Goal: Task Accomplishment & Management: Complete application form

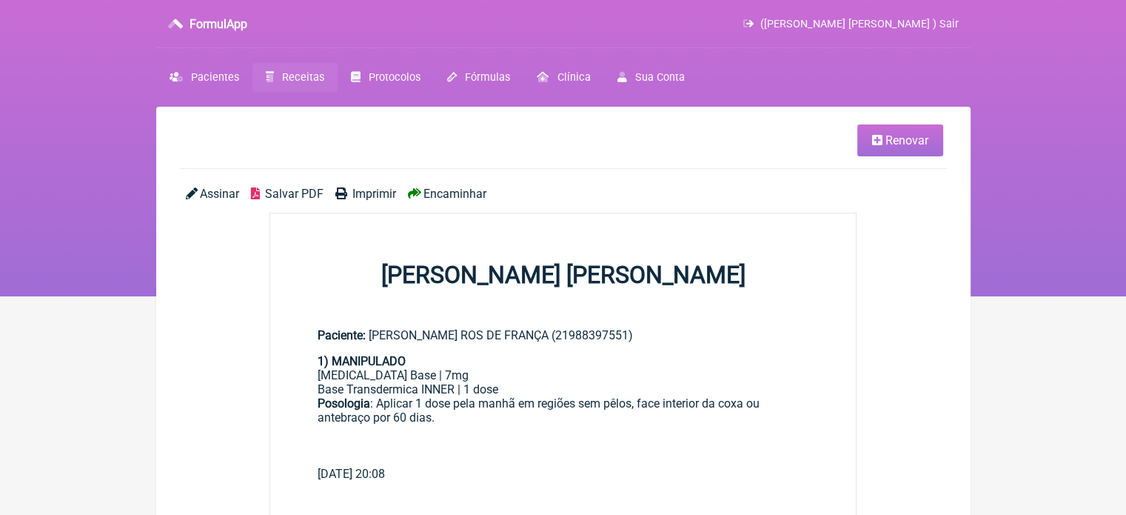
click at [302, 82] on span "Receitas" at bounding box center [303, 77] width 42 height 13
click at [878, 139] on icon at bounding box center [877, 140] width 10 height 12
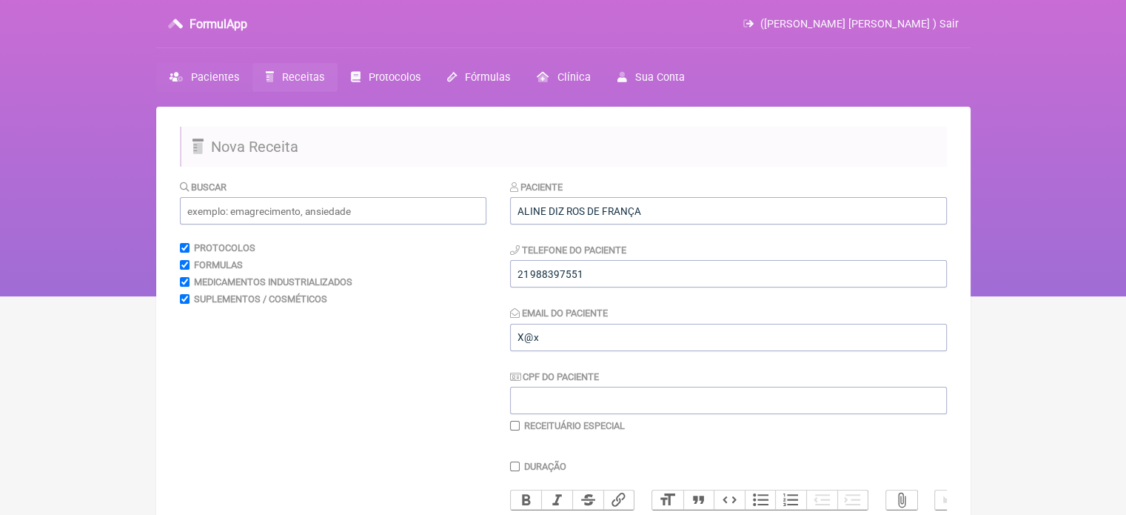
click at [201, 84] on link "Pacientes" at bounding box center [204, 77] width 96 height 29
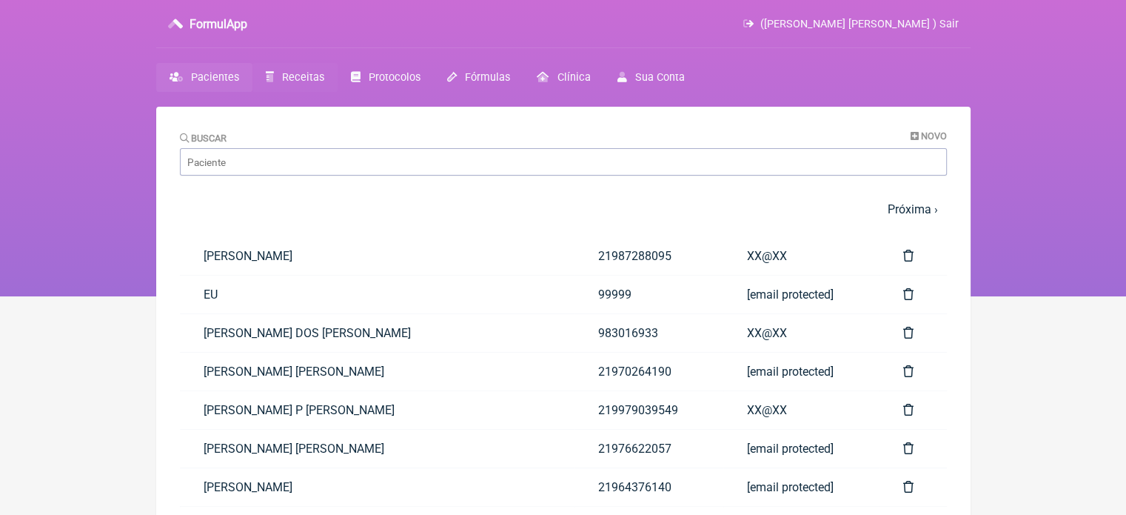
click at [286, 79] on span "Receitas" at bounding box center [303, 77] width 42 height 13
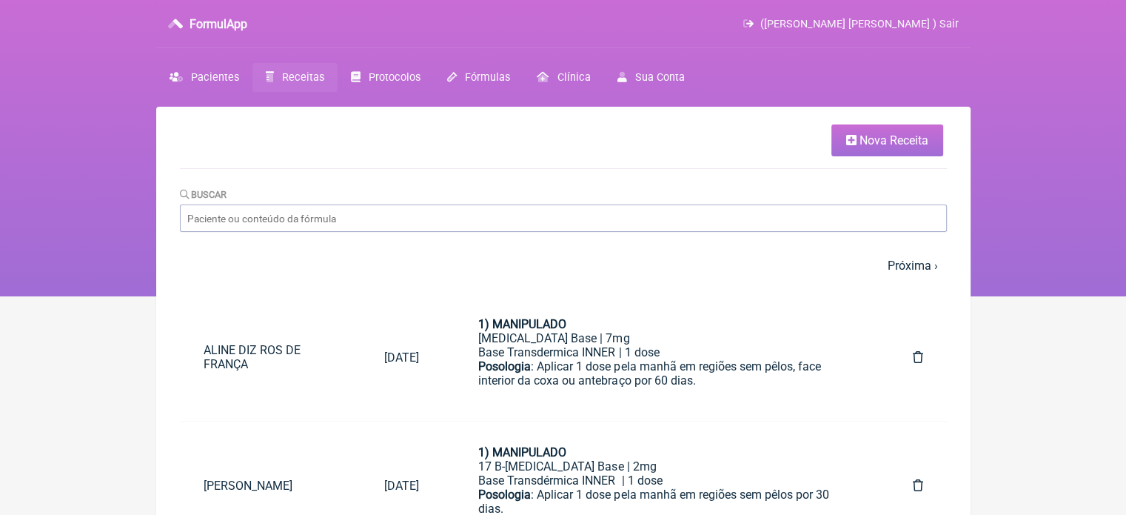
click at [861, 138] on span "Nova Receita" at bounding box center [894, 140] width 69 height 14
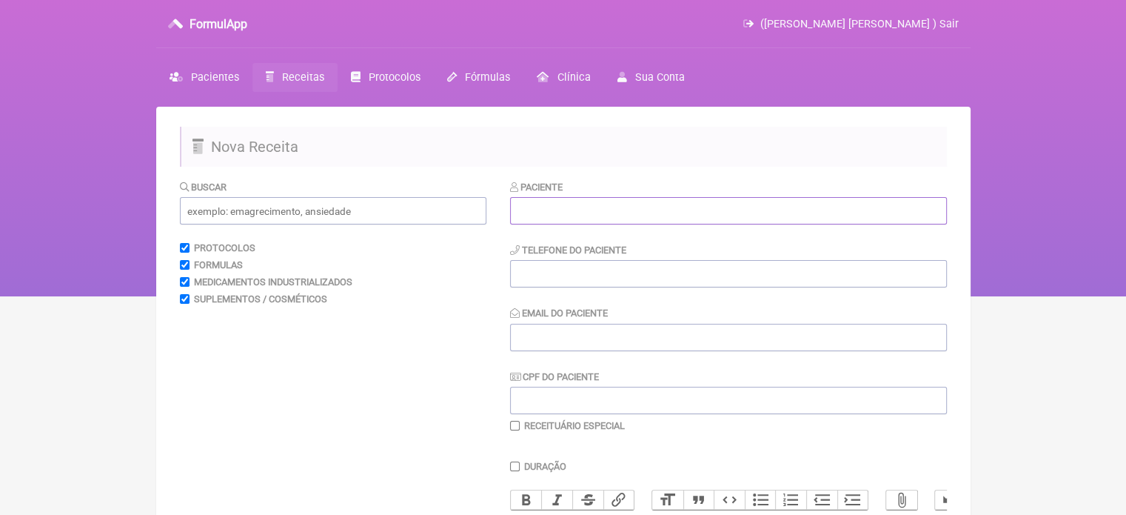
click at [604, 202] on input "text" at bounding box center [728, 210] width 437 height 27
paste input "ADA ALVES DE SOUZA DA CUNHA"
type input "ADA ALVES DE SOUZA DA CUNHA"
click at [601, 271] on input "tel" at bounding box center [728, 273] width 437 height 27
type input "21987565064"
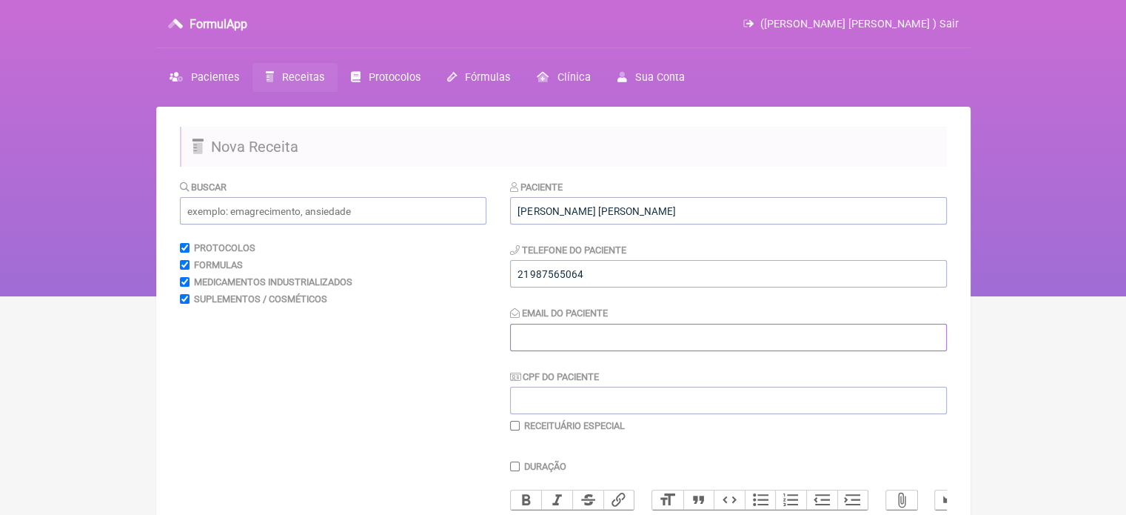
click at [601, 334] on input "Email do Paciente" at bounding box center [728, 337] width 437 height 27
type input "2"
type input "X@X"
click at [315, 223] on input "text" at bounding box center [333, 210] width 307 height 27
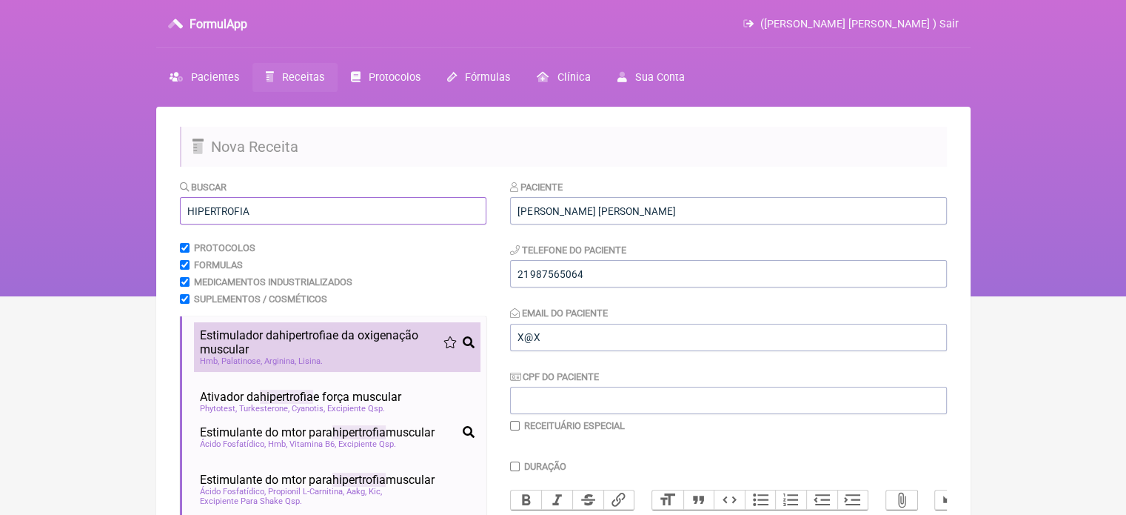
type input "HIPERTROFIA"
click at [226, 346] on span "Estimulador da hipertrofia e da oxigenação muscular" at bounding box center [322, 342] width 244 height 28
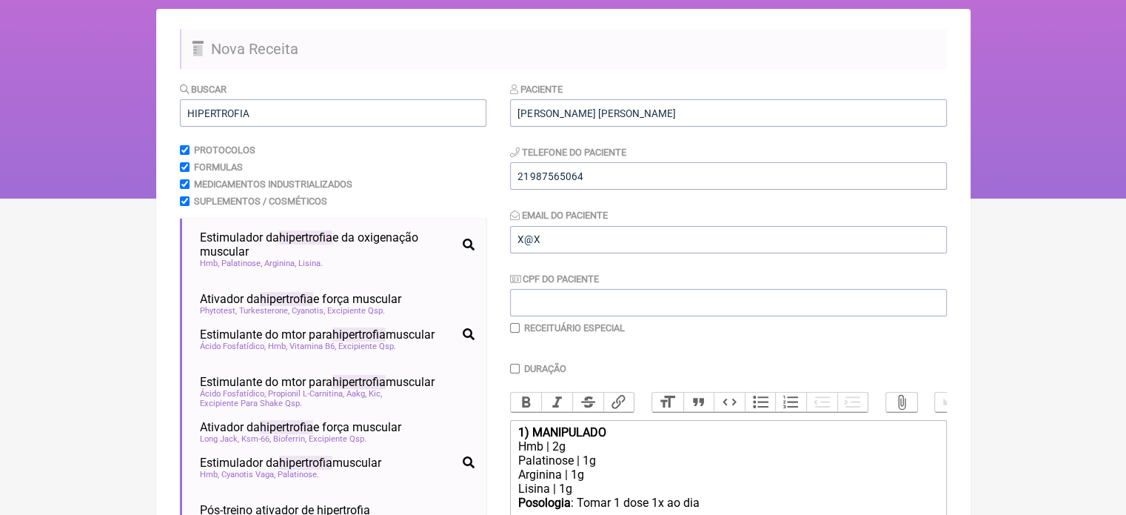
scroll to position [296, 0]
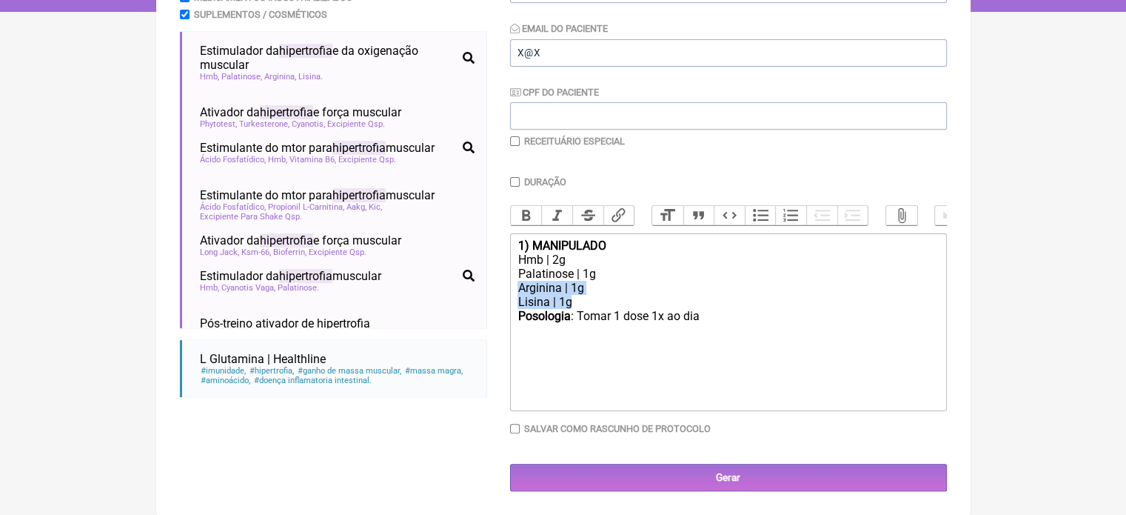
drag, startPoint x: 515, startPoint y: 305, endPoint x: 506, endPoint y: 296, distance: 13.6
click at [506, 296] on form "Buscar HIPERTROFIA Protocolos Formulas Medicamentos Industrializados Suplemento…" at bounding box center [563, 193] width 767 height 597
click at [704, 321] on div "Posologia : Tomar 1 dose 1x ao dia ㅤ" at bounding box center [728, 324] width 421 height 30
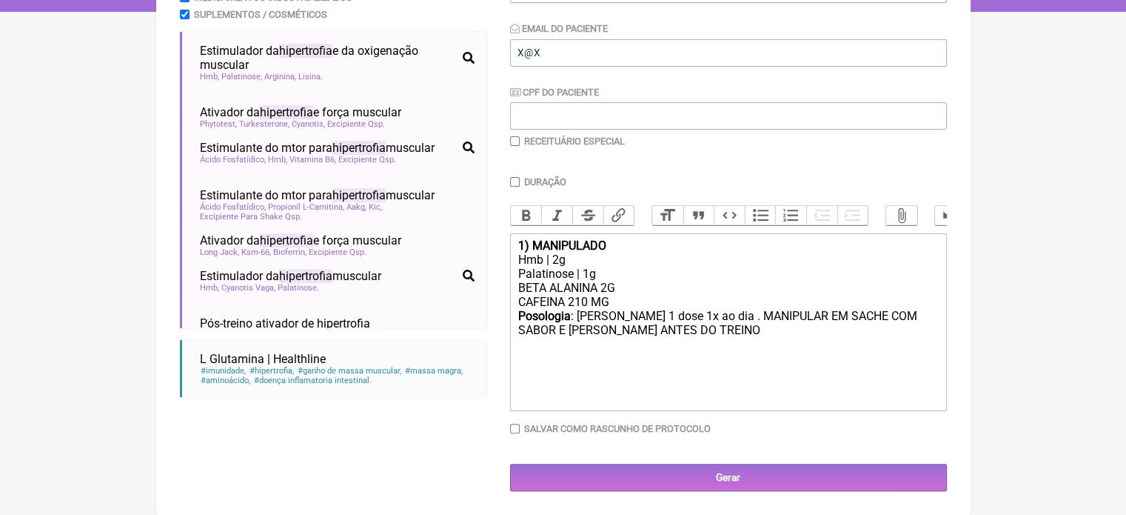
type trix-editor "<div><strong>1) MANIPULADO</strong></div><div>Hmb | 2g</div><div>Palatinose | 1…"
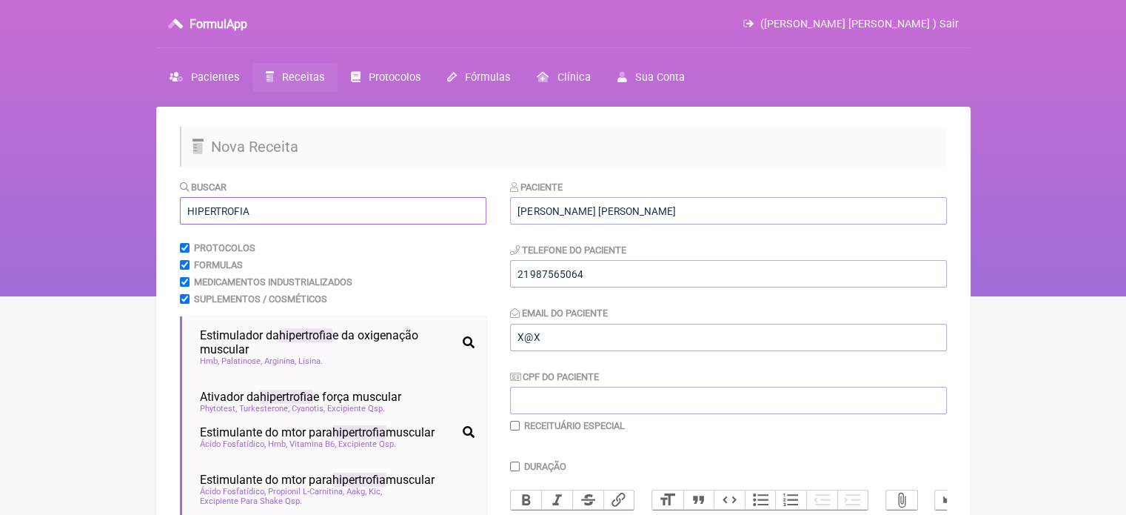
drag, startPoint x: 250, startPoint y: 213, endPoint x: 127, endPoint y: 227, distance: 123.0
click at [127, 227] on div "FormulApp (Flavio Caldas Caetano ) Sair Pacientes Receitas Protocolos Fórmulas …" at bounding box center [563, 148] width 1126 height 296
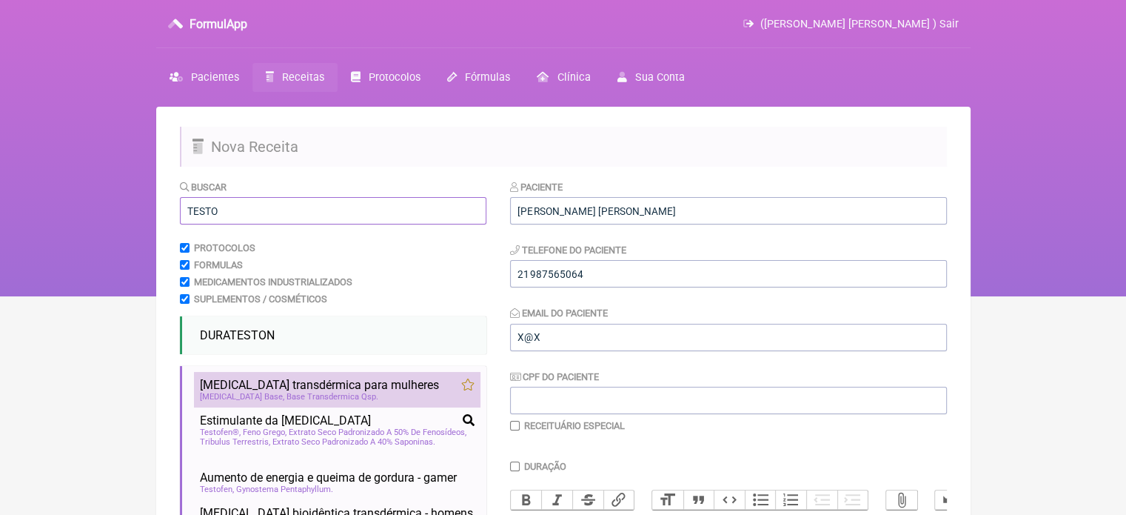
type input "TESTO"
click at [344, 385] on span "Testosterona transdérmica para mulheres" at bounding box center [319, 385] width 239 height 14
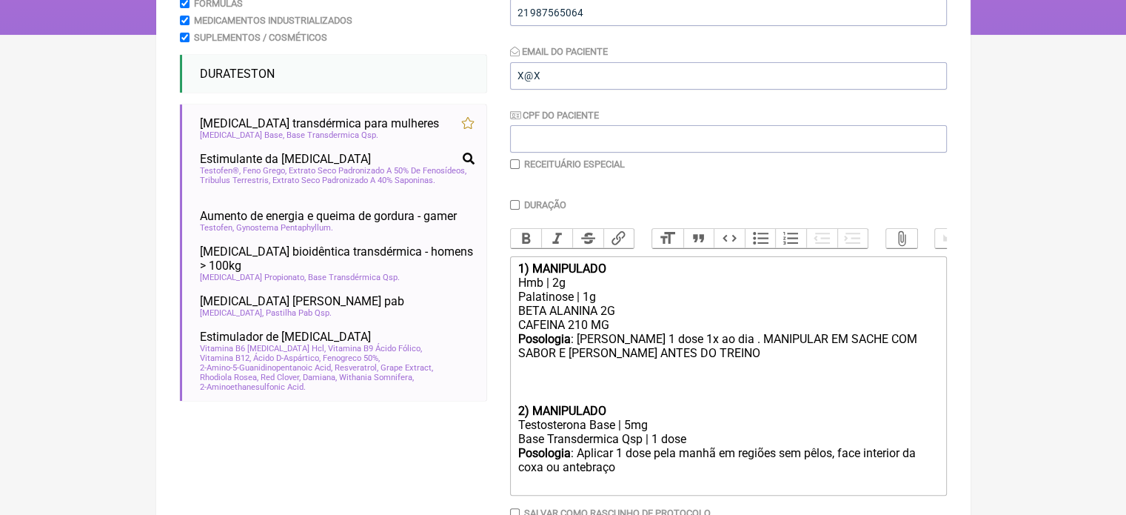
scroll to position [359, 0]
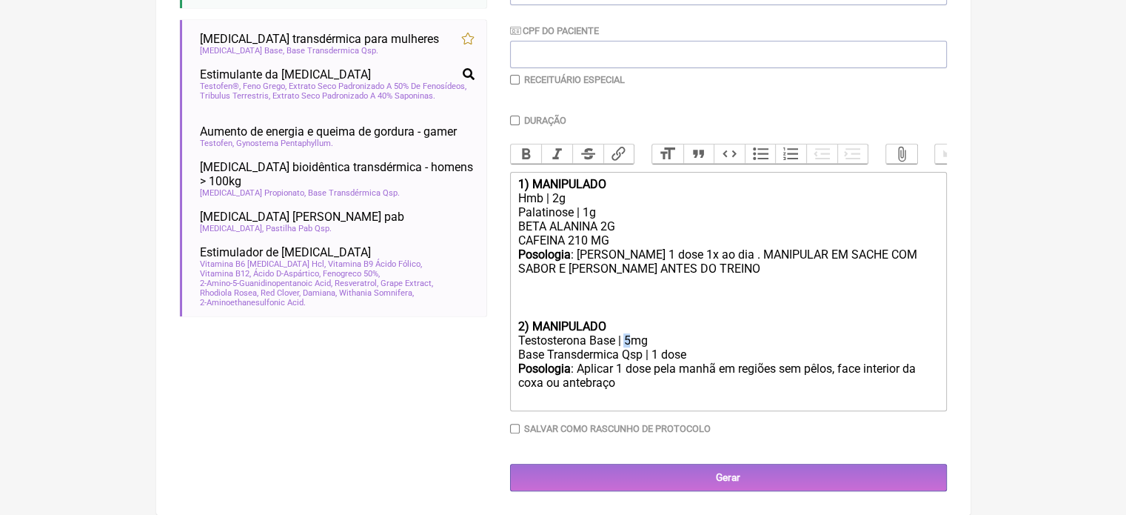
click at [627, 339] on div "Testosterona Base | 5mg" at bounding box center [728, 340] width 421 height 14
drag, startPoint x: 644, startPoint y: 353, endPoint x: 625, endPoint y: 353, distance: 18.5
click at [625, 353] on div "Base Transdermica Qsp | 1 dose" at bounding box center [728, 354] width 421 height 14
type trix-editor "<div><strong>1) MANIPULADO</strong></div><div>Hmb | 2g</div><div>Palatinose | 1…"
click at [513, 75] on input "checkbox" at bounding box center [515, 80] width 10 height 10
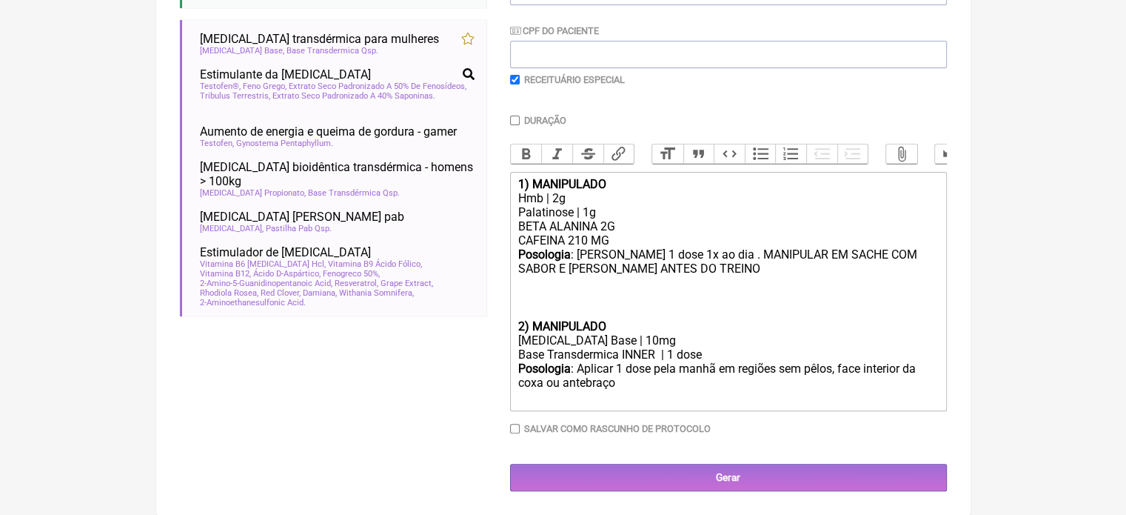
checkbox input "true"
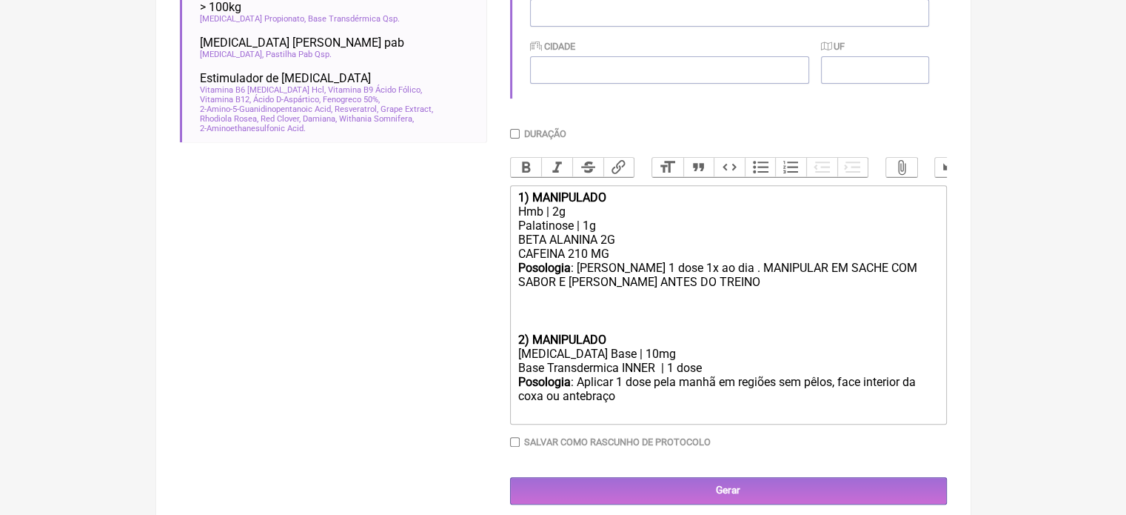
scroll to position [548, 0]
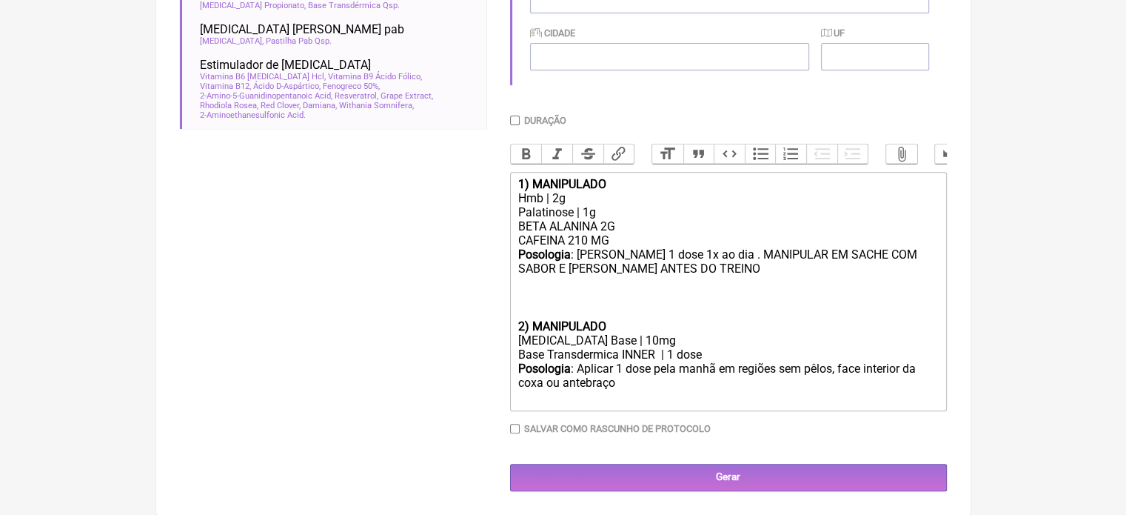
click at [637, 393] on div "Posologia : Aplicar 1 dose pela manhã em regiões sem pêlos, face interior da co…" at bounding box center [728, 383] width 421 height 44
type trix-editor "<div><strong>1) MANIPULADO</strong></div><div>Hmb | 2g</div><div>Palatinose | 1…"
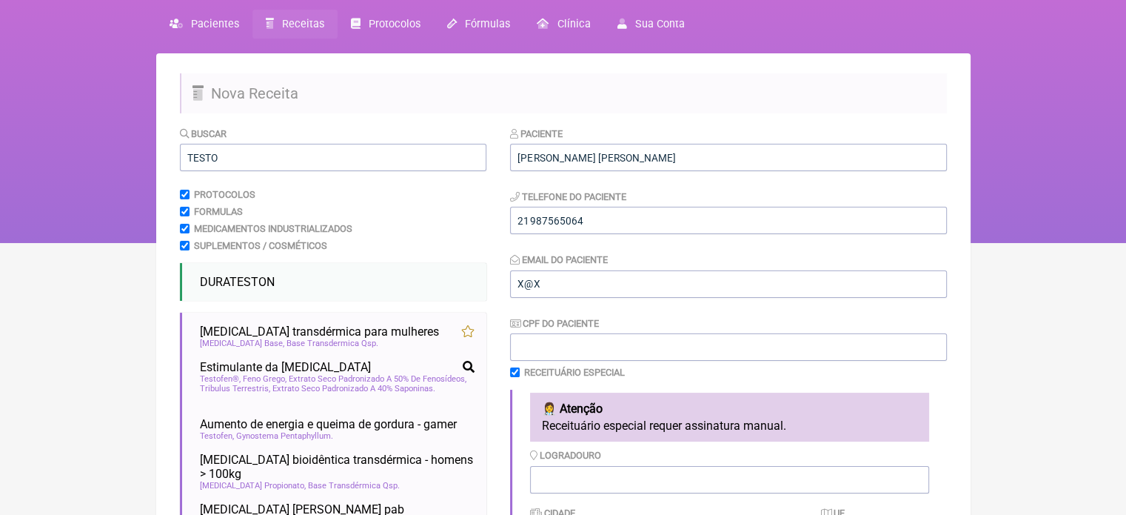
scroll to position [30, 0]
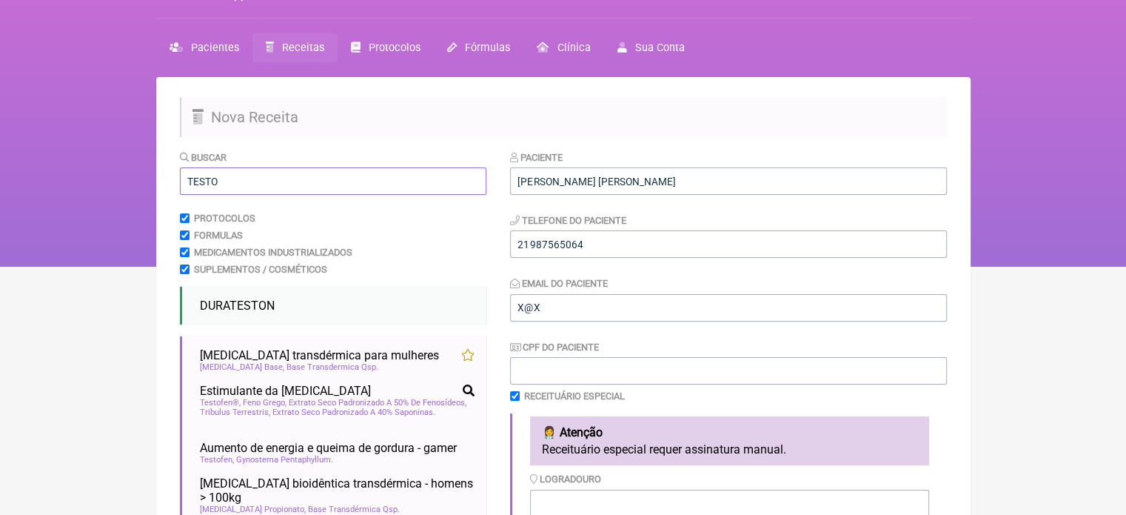
drag, startPoint x: 220, startPoint y: 177, endPoint x: 125, endPoint y: 196, distance: 96.7
click at [121, 194] on div "FormulApp (Flavio Caldas Caetano ) Sair Pacientes Receitas Protocolos Fórmulas …" at bounding box center [563, 118] width 1126 height 296
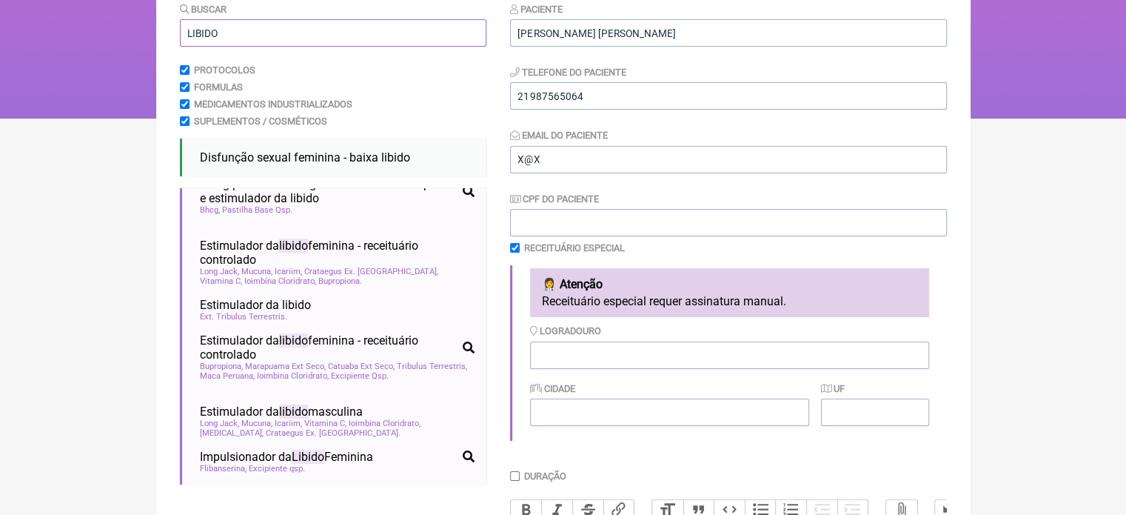
scroll to position [119, 0]
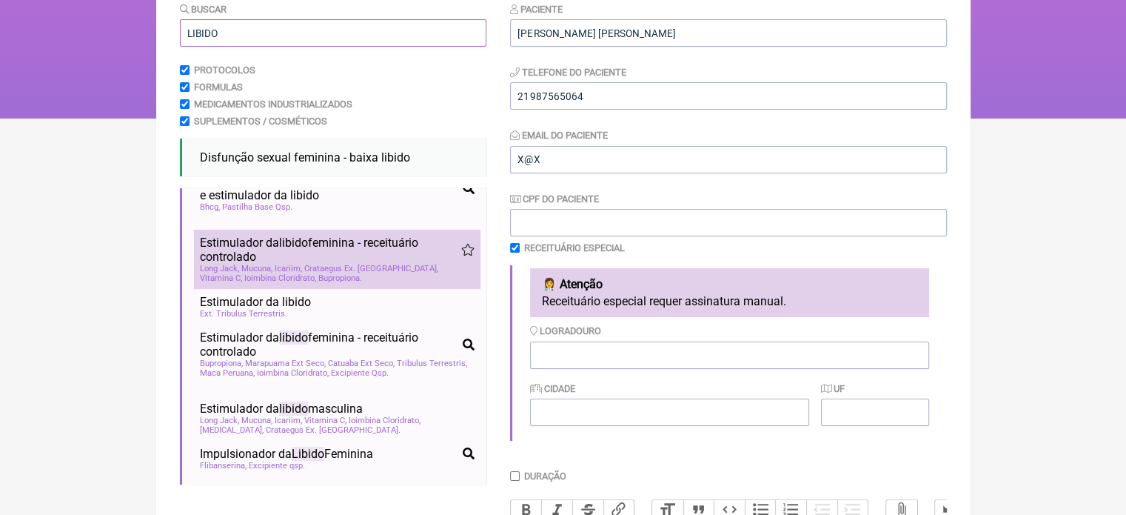
type input "LIBIDO"
click at [318, 282] on span "Bupropiona" at bounding box center [340, 278] width 44 height 10
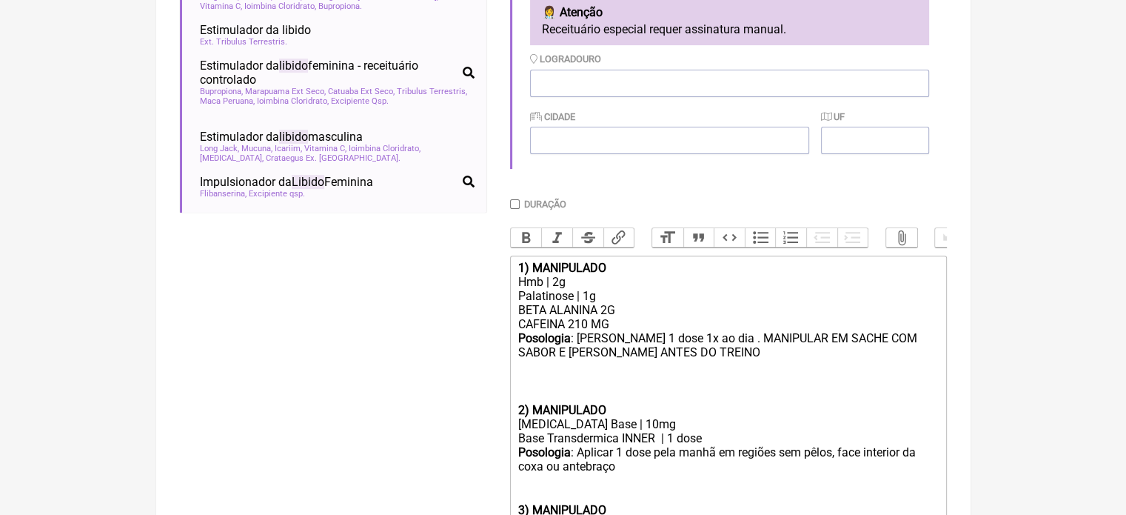
scroll to position [423, 0]
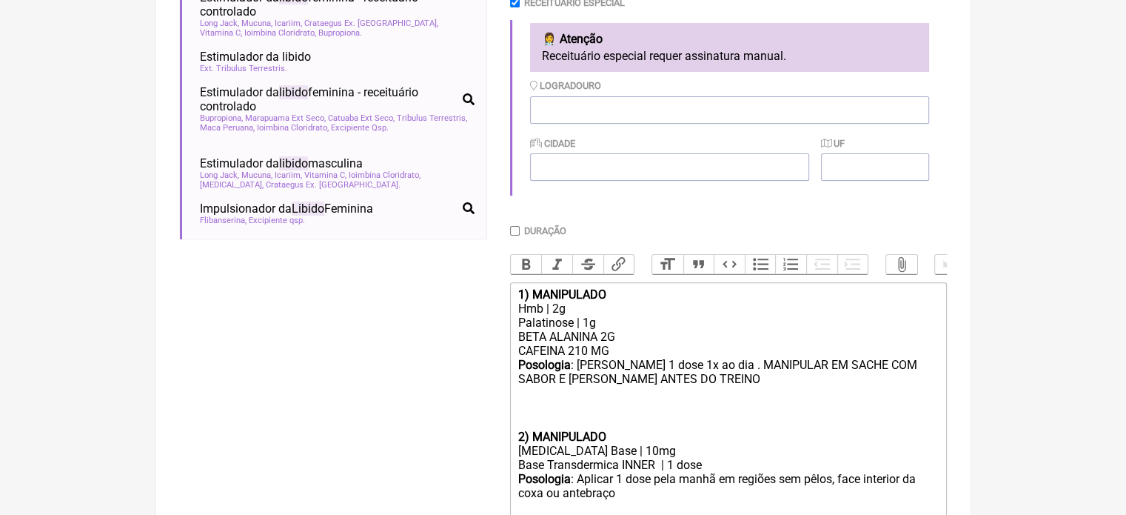
click at [515, 233] on input "Duração" at bounding box center [515, 231] width 10 height 10
checkbox input "true"
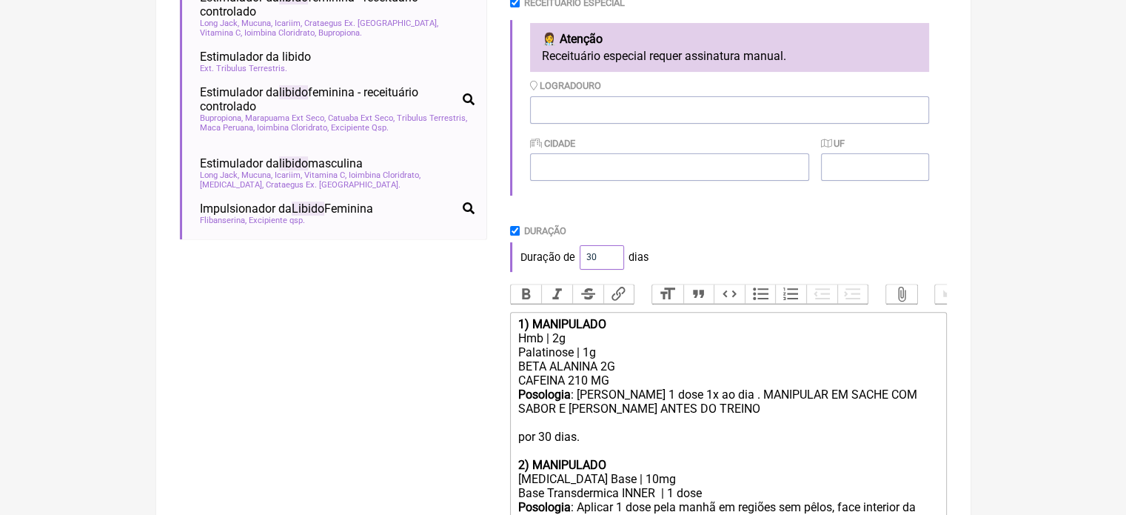
drag, startPoint x: 598, startPoint y: 257, endPoint x: 541, endPoint y: 259, distance: 57.8
click at [547, 263] on div "Duração de 30 dias" at bounding box center [728, 257] width 437 height 30
type input "60"
click at [790, 262] on div "Duração de 60 dias" at bounding box center [728, 257] width 437 height 30
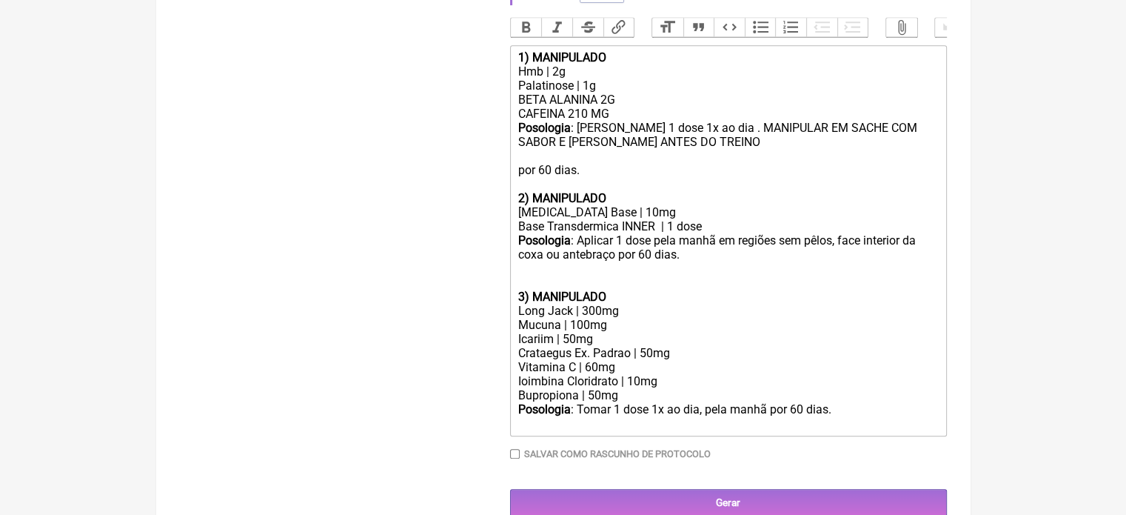
scroll to position [719, 0]
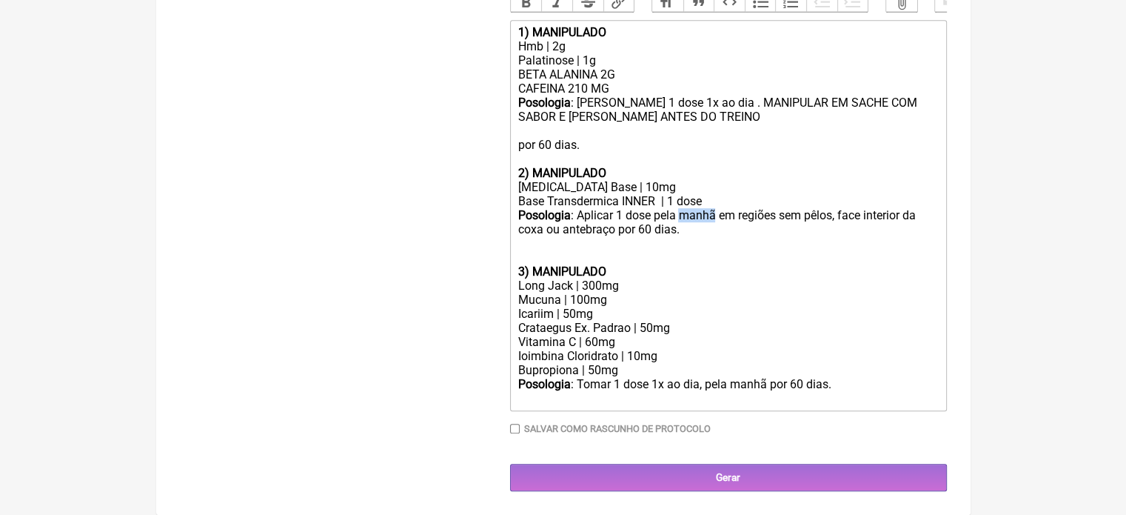
drag, startPoint x: 717, startPoint y: 226, endPoint x: 682, endPoint y: 227, distance: 34.8
click at [682, 227] on div "Posologia : Aplicar 1 dose pela manhã em regiões sem pêlos, face interior da co…" at bounding box center [728, 236] width 421 height 56
click at [593, 371] on div "Bupropiona | 50mg" at bounding box center [728, 370] width 421 height 14
type trix-editor "<div><strong>1) MANIPULADO</strong></div><div>Hmb | 2g</div><div>Palatinose | 1…"
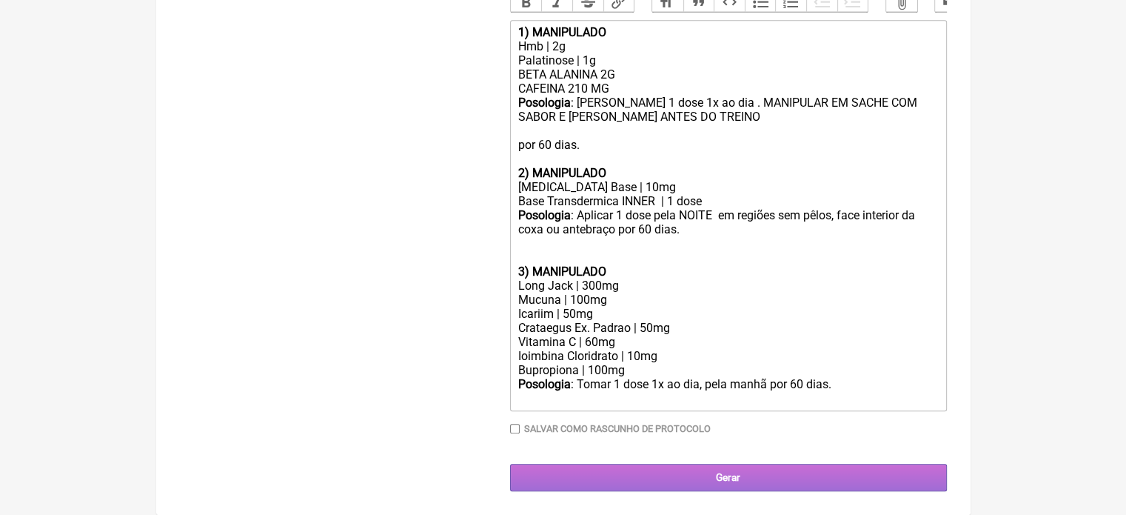
click at [698, 464] on input "Gerar" at bounding box center [728, 477] width 437 height 27
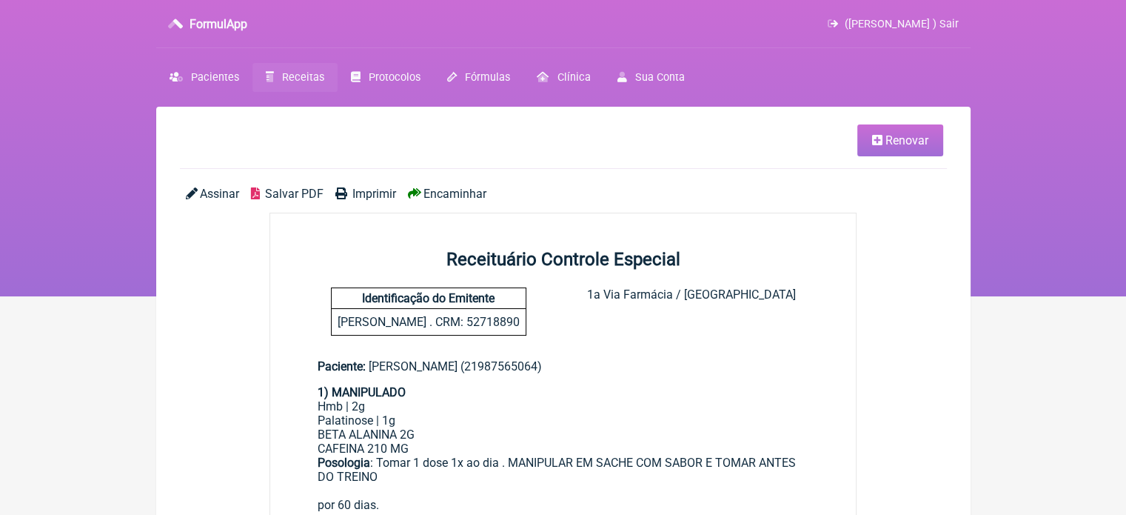
click at [350, 191] on link "Imprimir" at bounding box center [366, 194] width 61 height 14
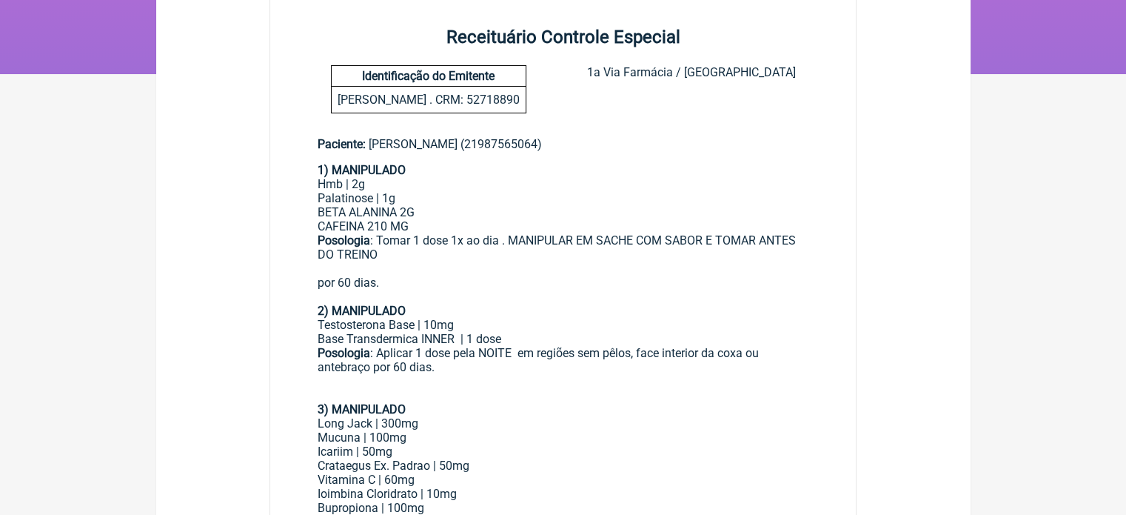
scroll to position [296, 0]
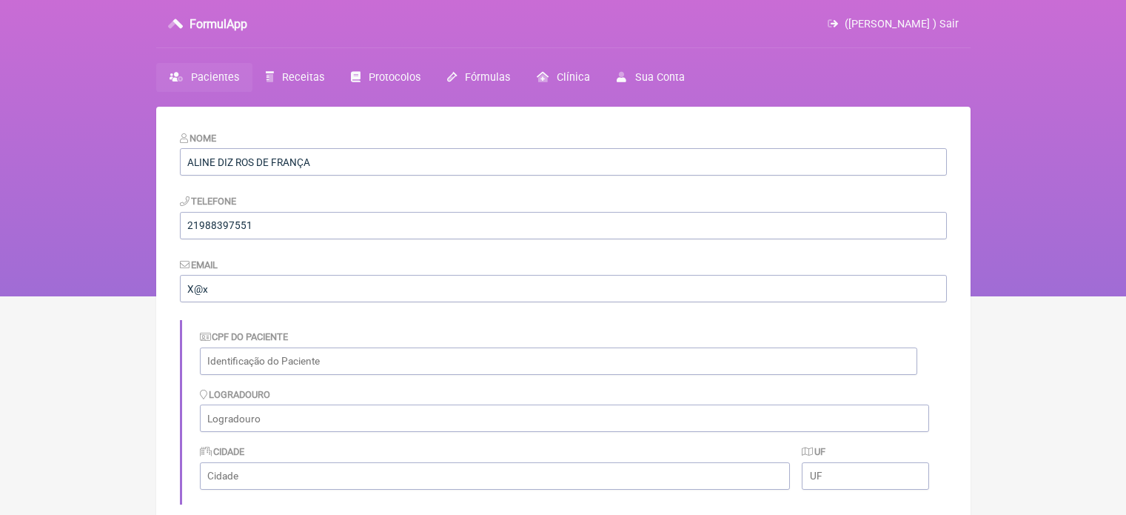
scroll to position [698, 0]
